Goal: Find contact information: Find contact information

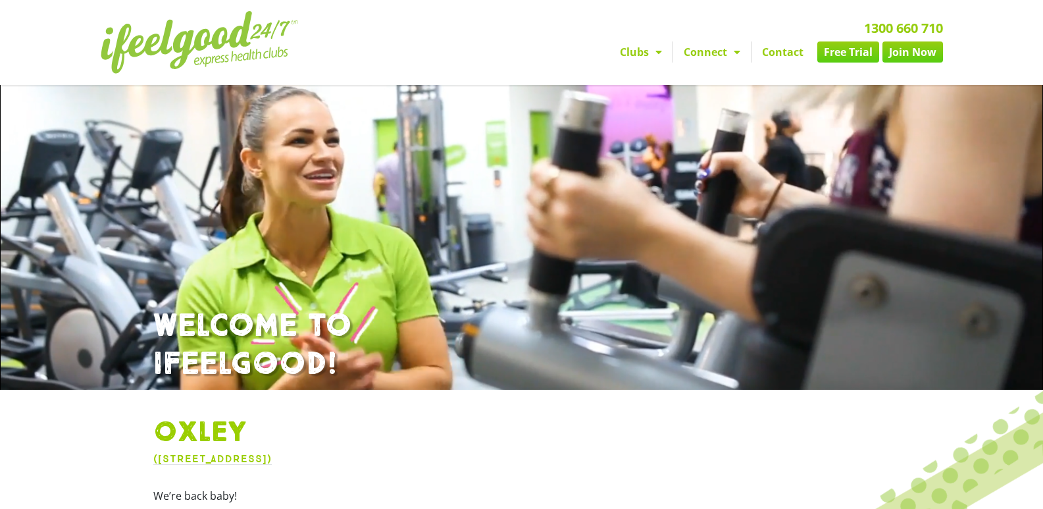
click at [705, 50] on link "Connect" at bounding box center [712, 51] width 78 height 21
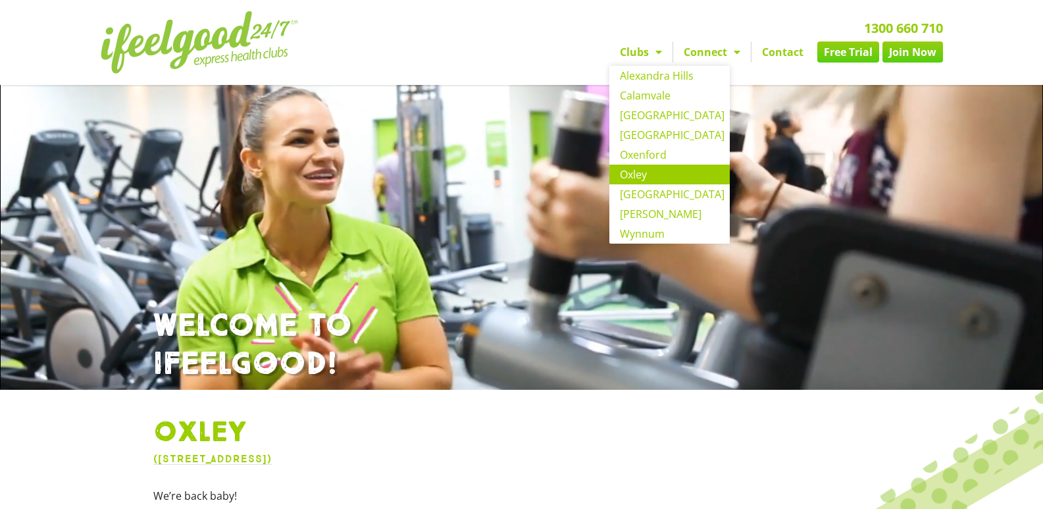
click at [645, 44] on link "Clubs" at bounding box center [640, 51] width 63 height 21
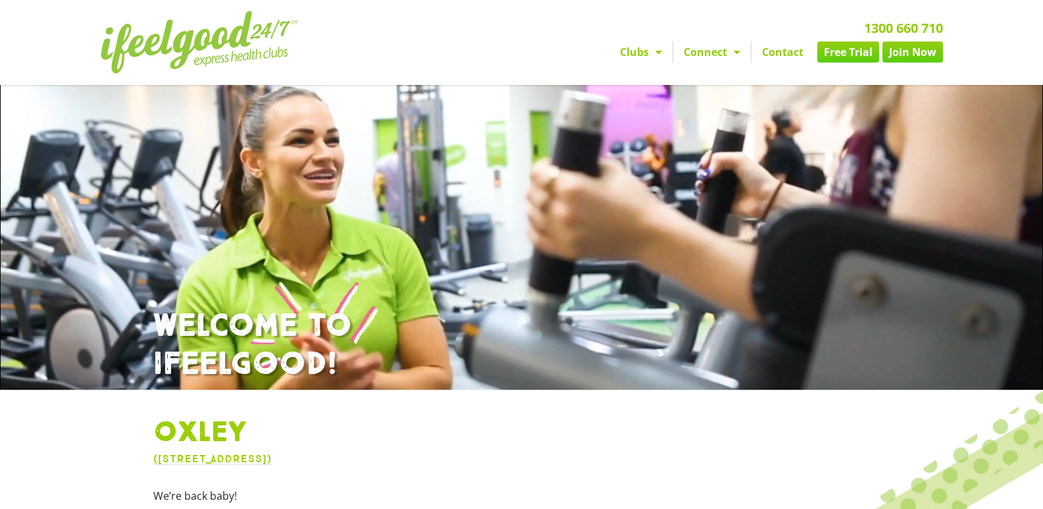
click at [642, 49] on link "Clubs" at bounding box center [640, 51] width 63 height 21
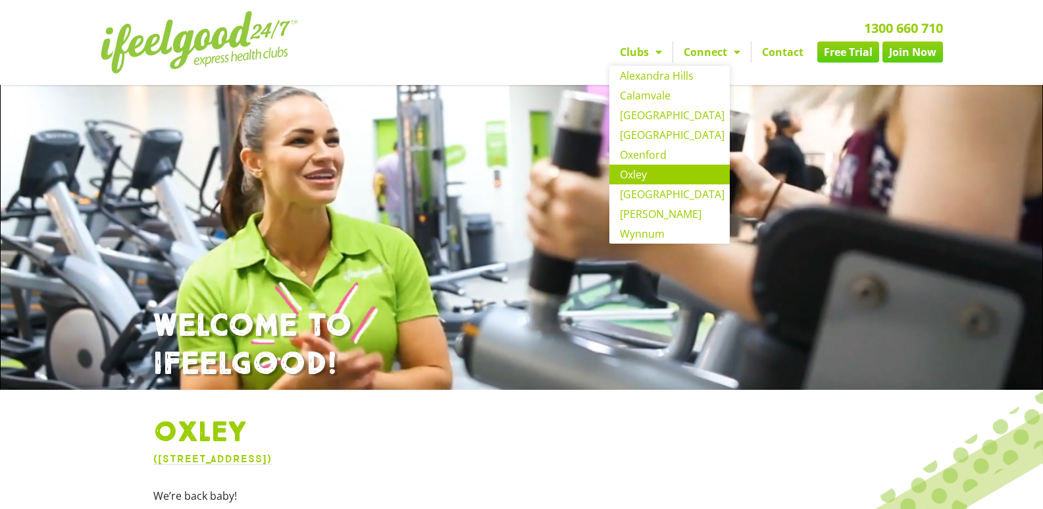
click at [793, 51] on link "Contact" at bounding box center [782, 51] width 63 height 21
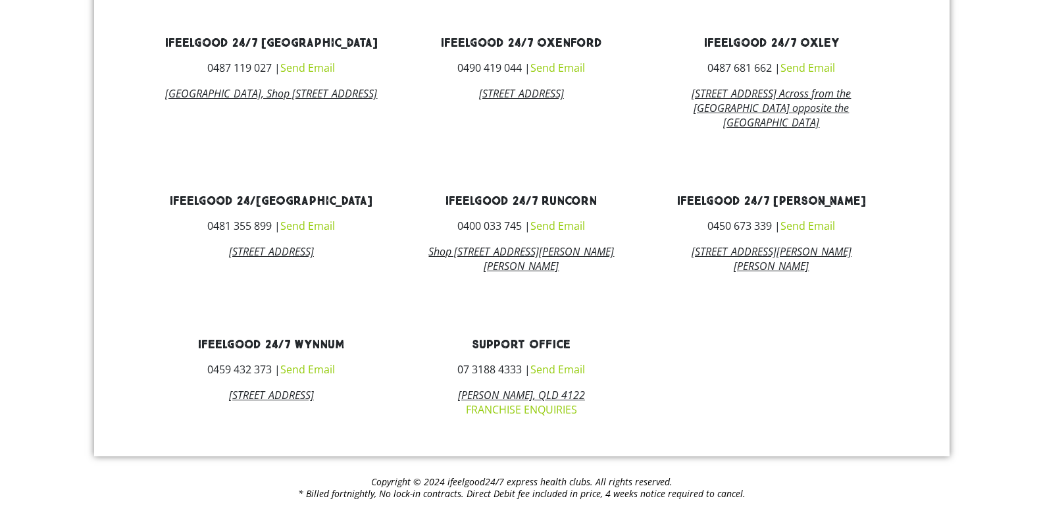
scroll to position [783, 0]
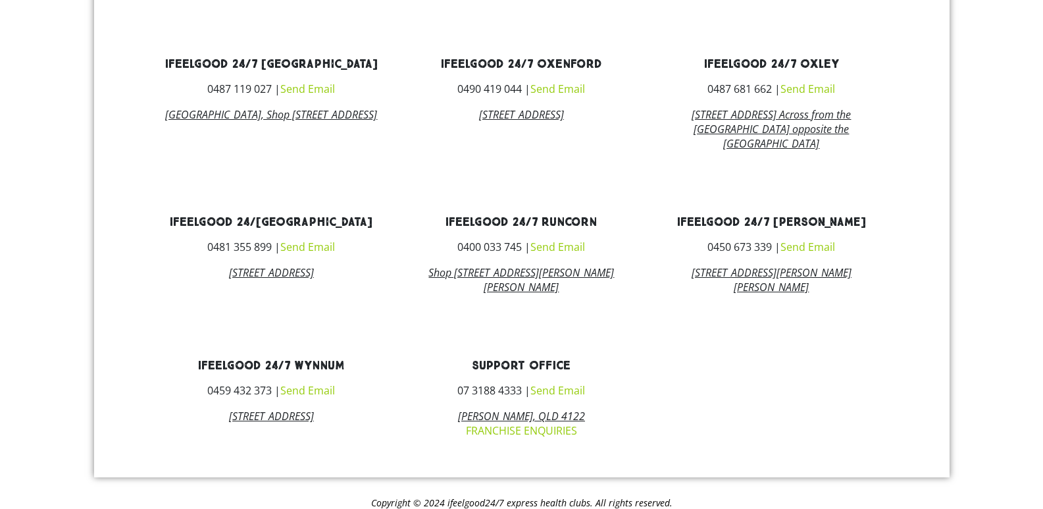
click at [798, 96] on link "Send Email" at bounding box center [807, 89] width 55 height 14
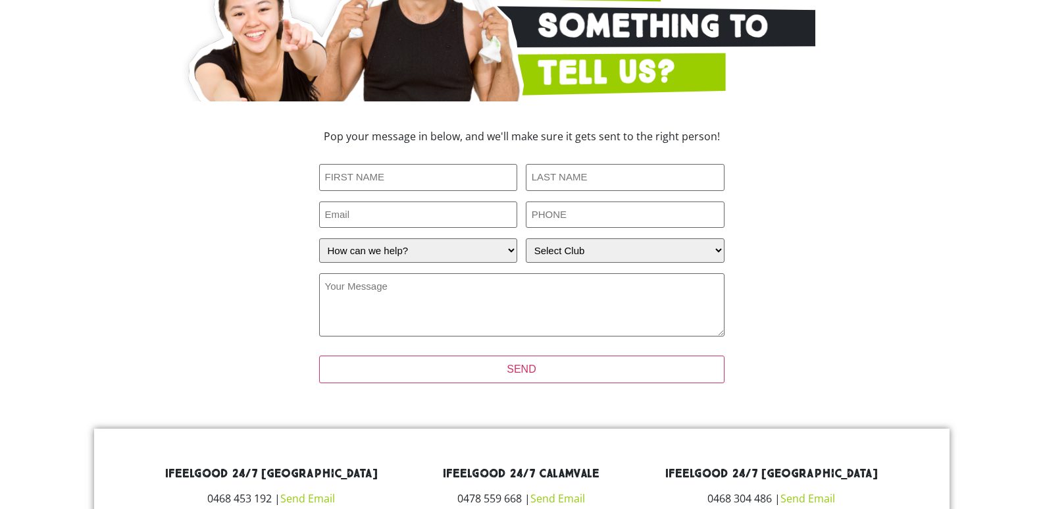
scroll to position [141, 0]
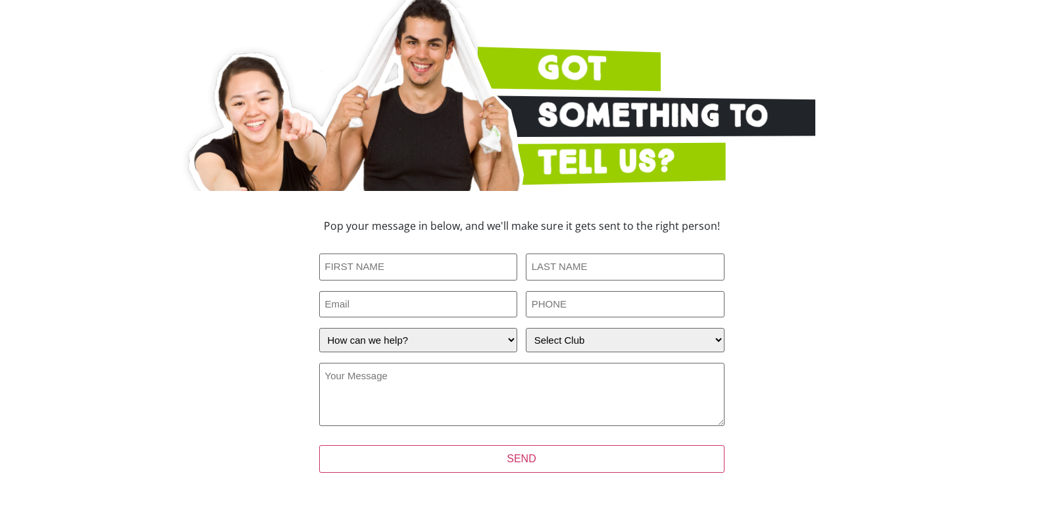
click at [164, 305] on section "Pop your message in below, and we'll make sure it gets sent to the right person…" at bounding box center [522, 354] width 750 height 281
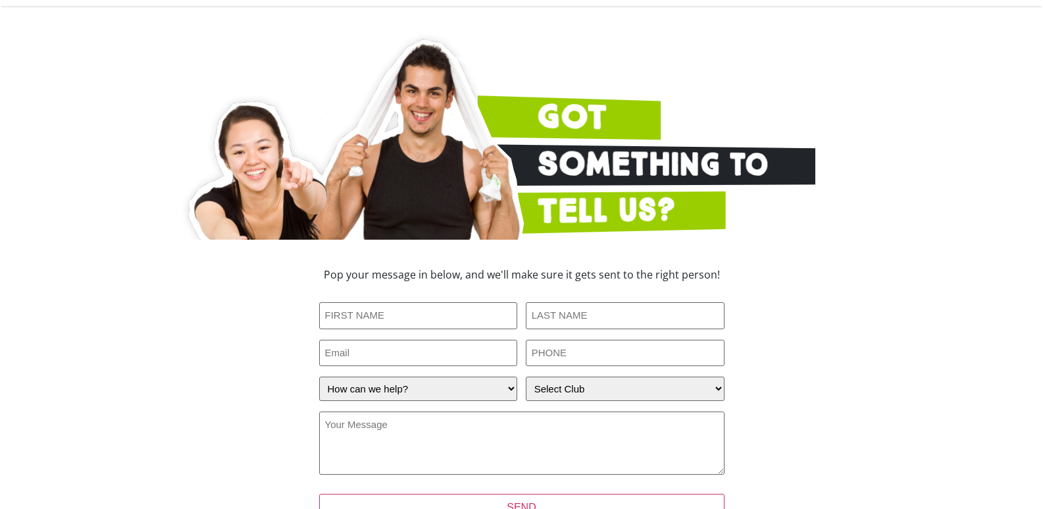
scroll to position [0, 0]
